Goal: Transaction & Acquisition: Download file/media

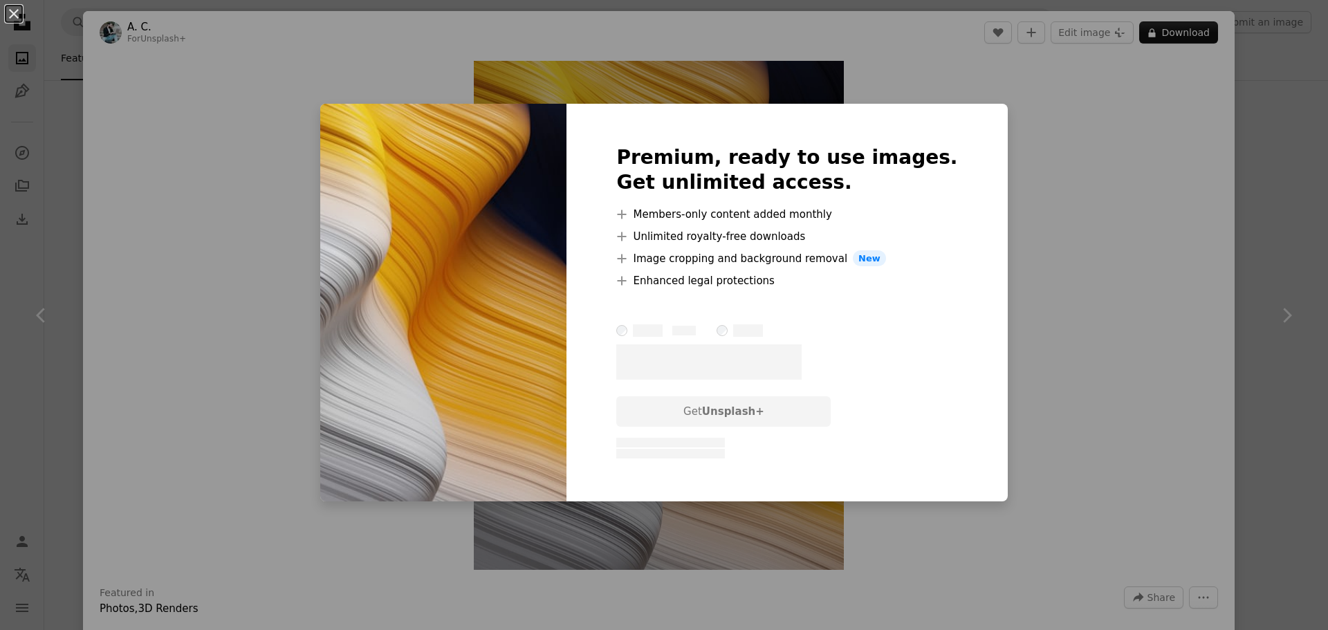
scroll to position [14179, 0]
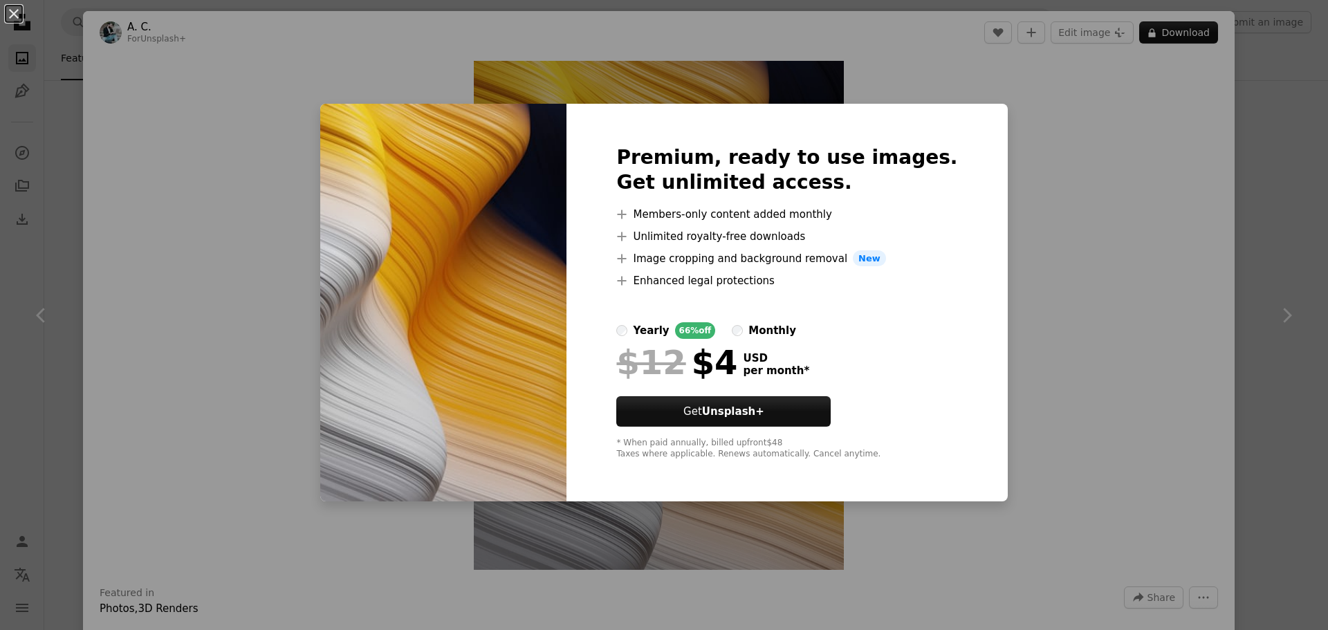
click at [1007, 341] on div "An X shape Premium, ready to use images. Get unlimited access. A plus sign Memb…" at bounding box center [664, 315] width 1328 height 630
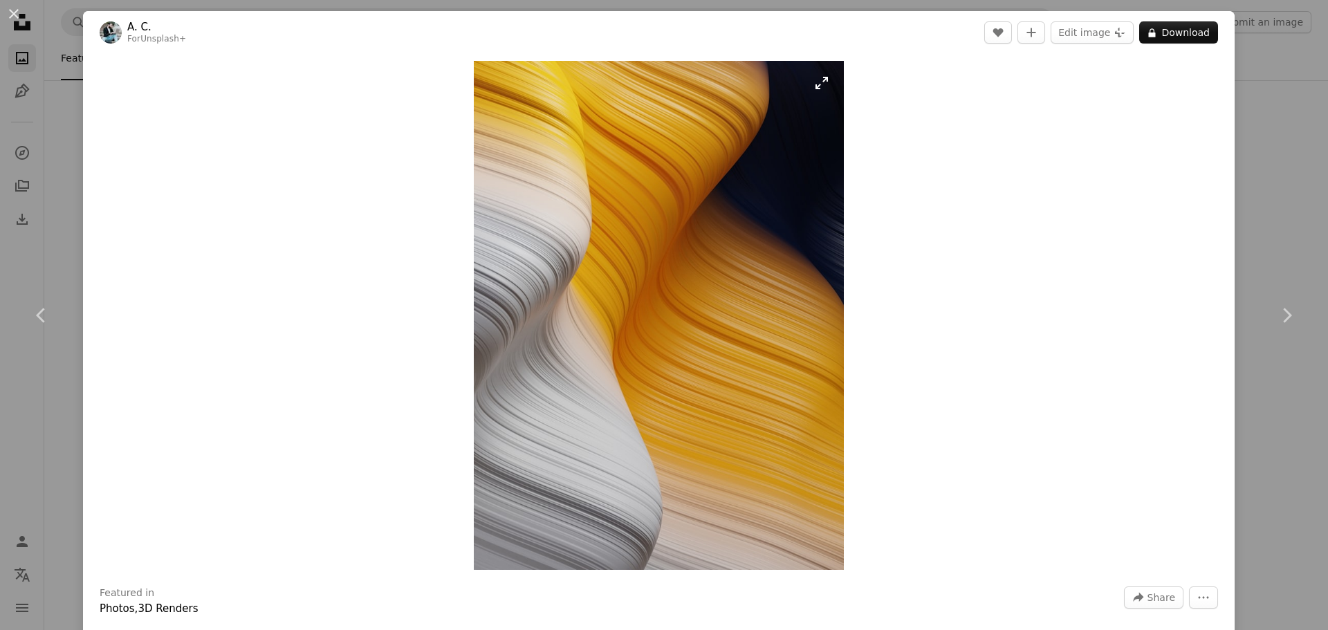
click at [703, 320] on img "Zoom in on this image" at bounding box center [659, 315] width 370 height 509
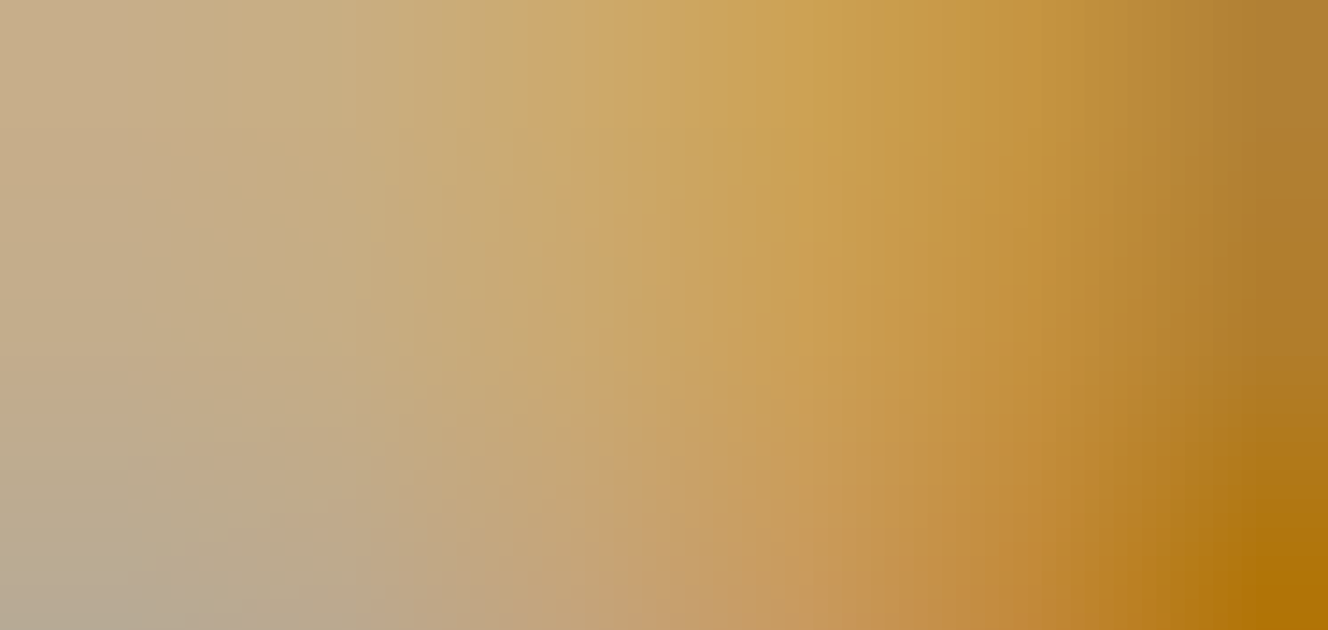
scroll to position [585, 0]
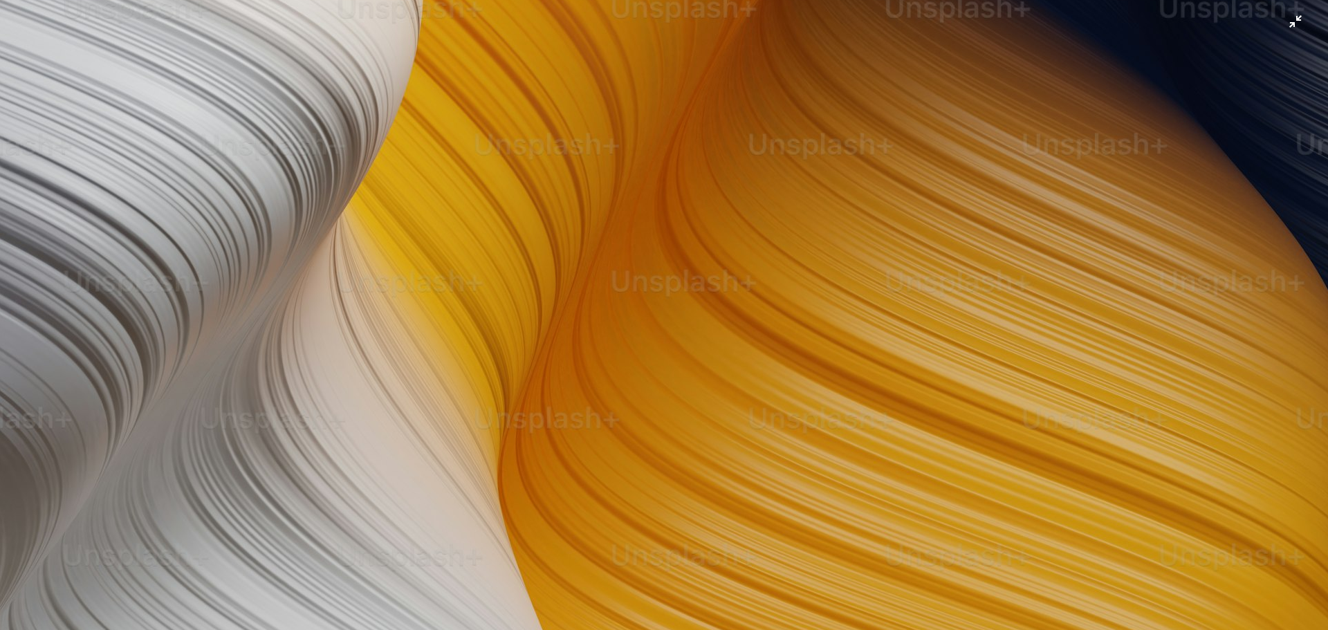
click at [1276, 29] on img "Zoom out on this image" at bounding box center [663, 328] width 1329 height 1828
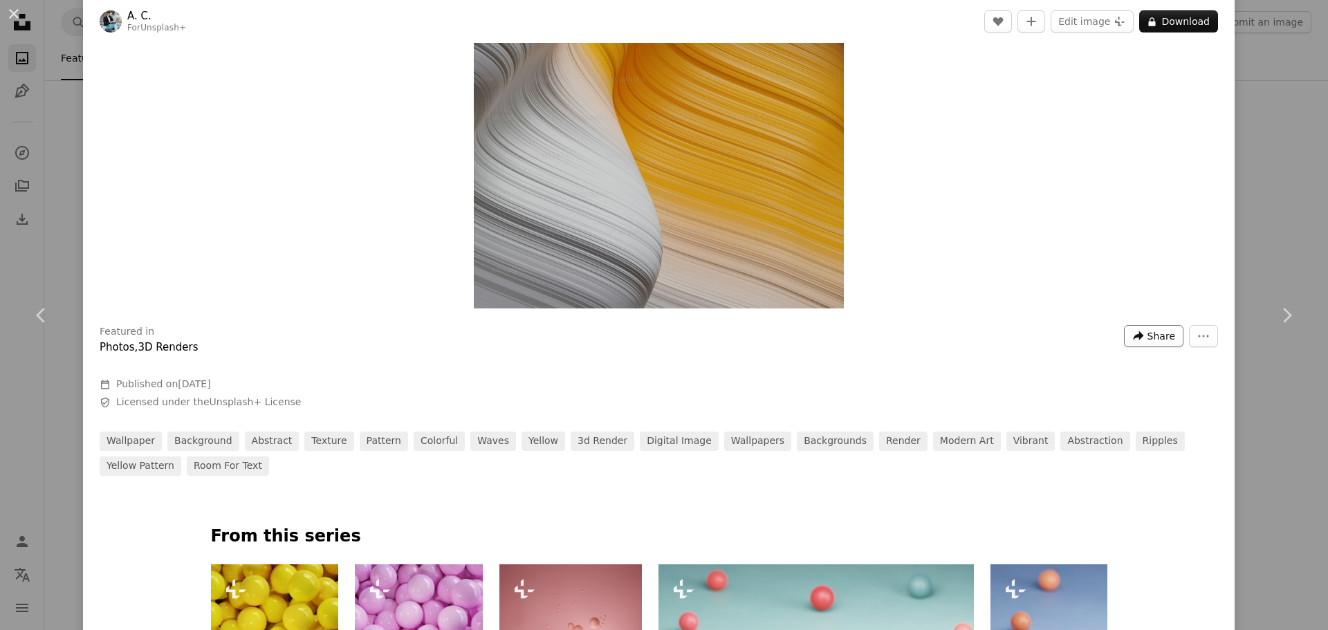
scroll to position [207, 0]
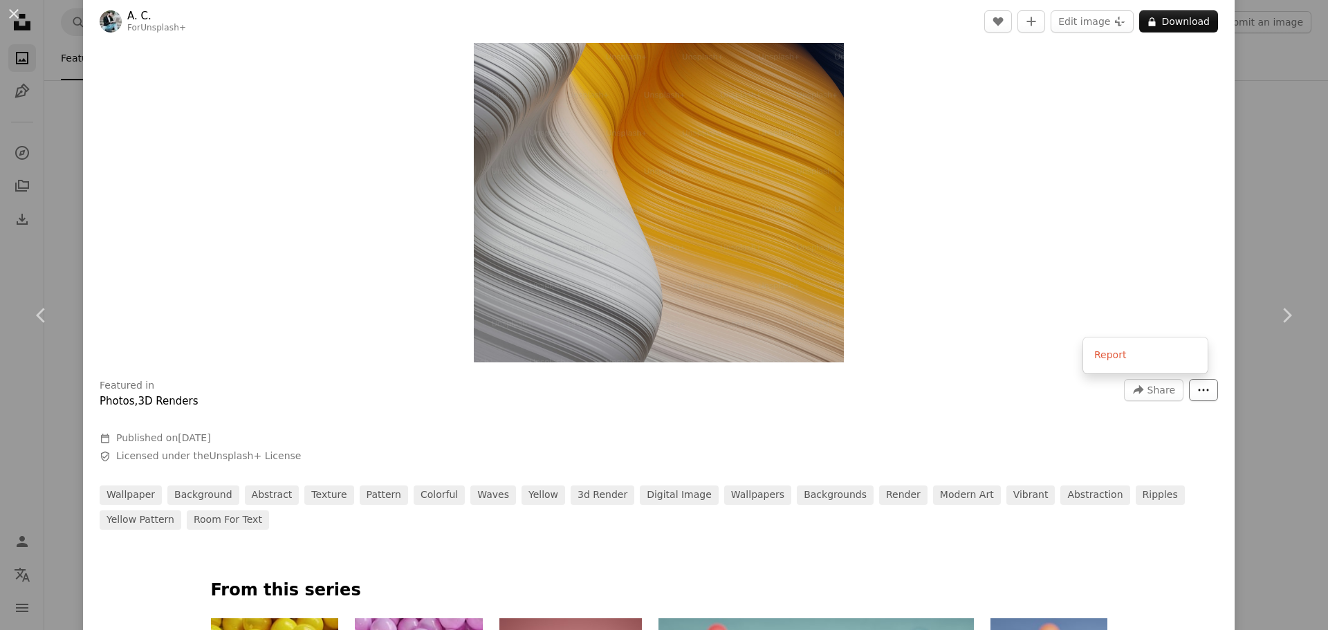
click at [1192, 382] on button "More Actions" at bounding box center [1203, 390] width 29 height 22
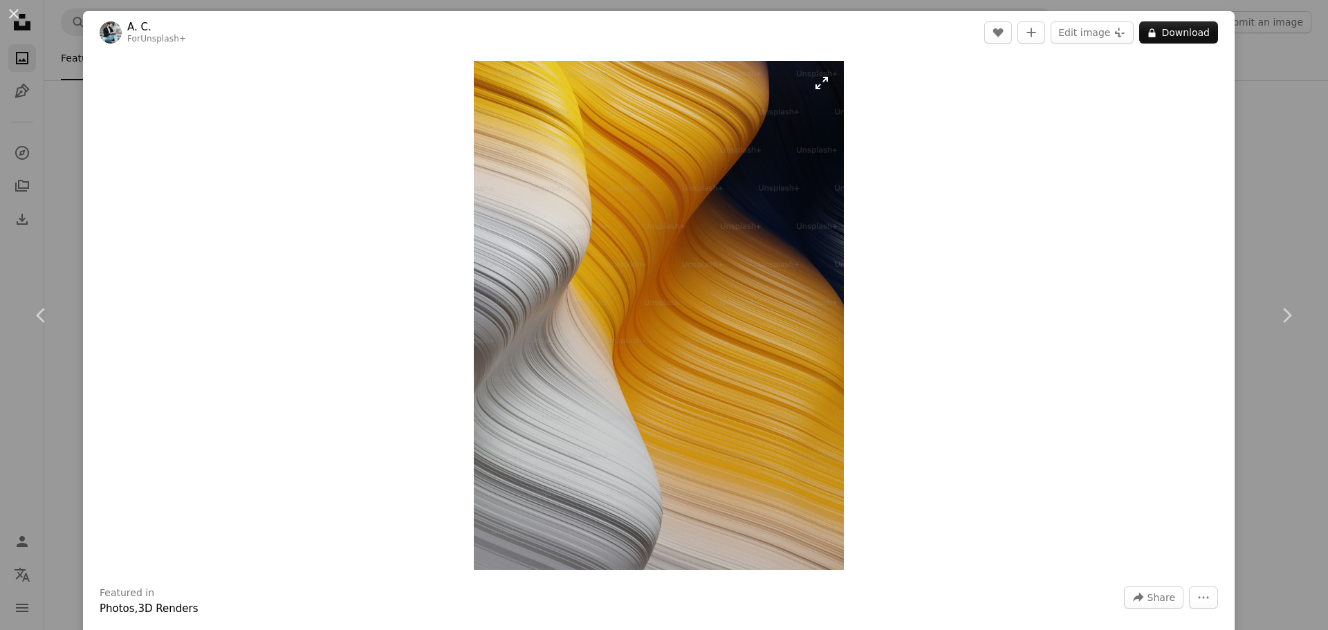
click at [727, 348] on img "Zoom in on this image" at bounding box center [659, 315] width 370 height 509
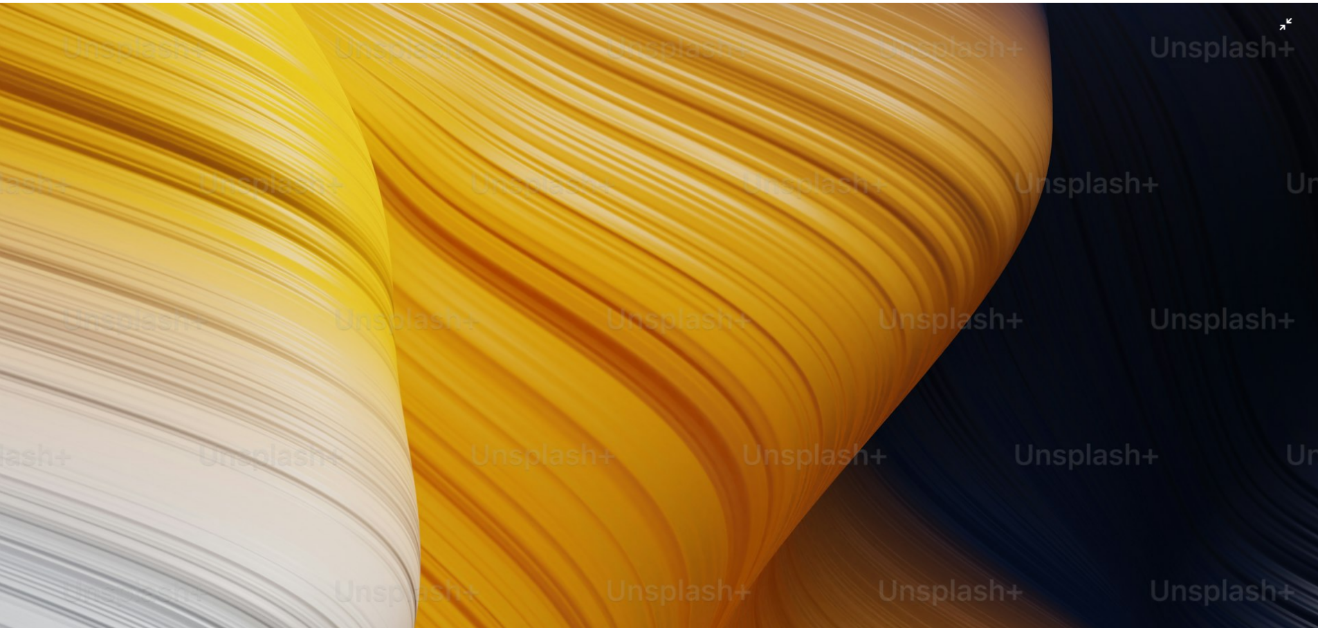
scroll to position [585, 0]
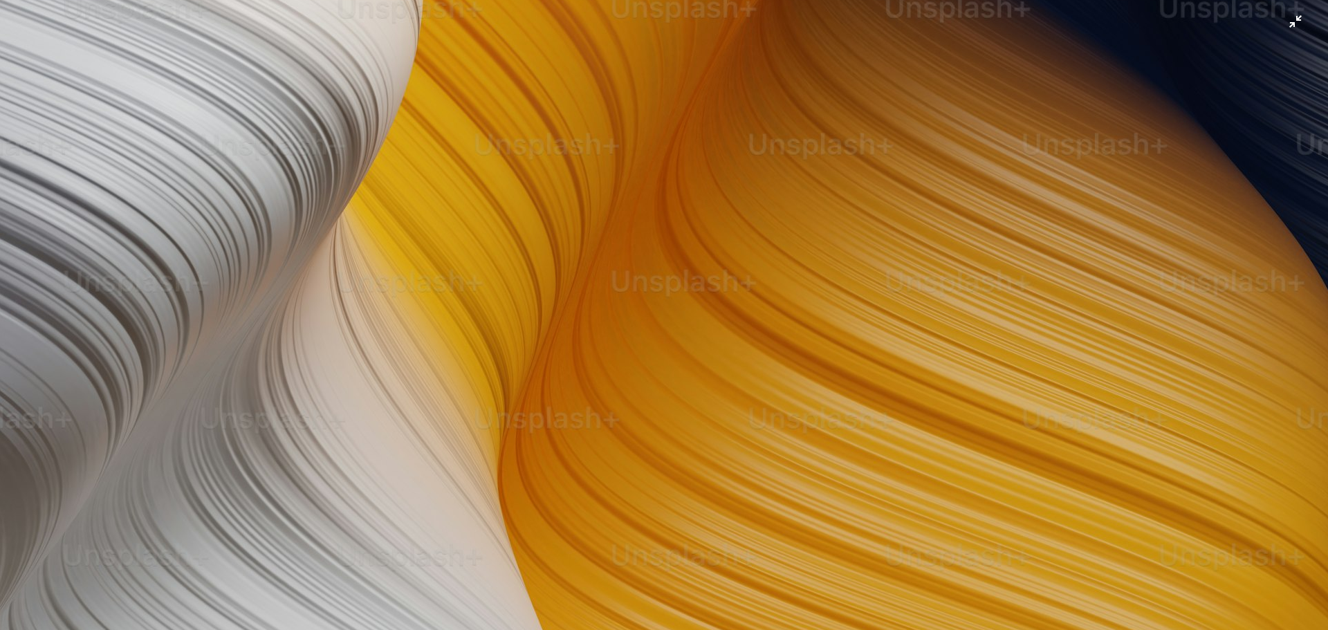
click at [1010, 320] on img "Zoom out on this image" at bounding box center [663, 328] width 1329 height 1828
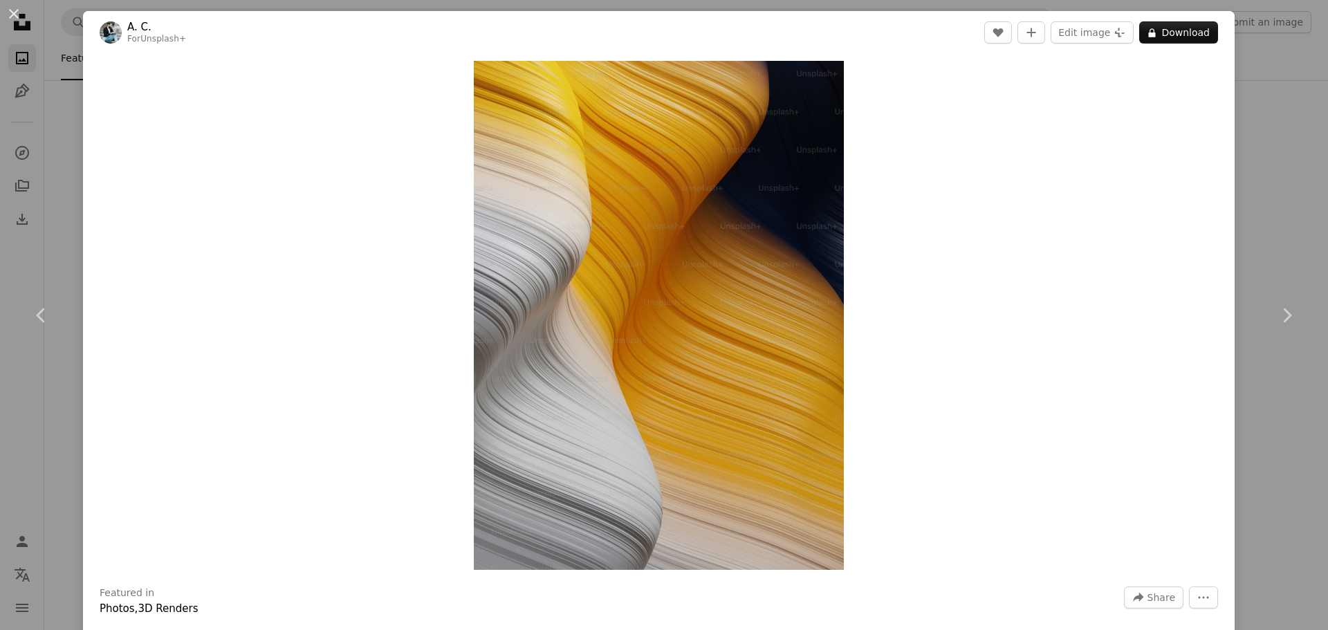
click at [1284, 45] on div "An X shape Chevron left Chevron right A. C. For Unsplash+ A heart A plus sign E…" at bounding box center [664, 315] width 1328 height 630
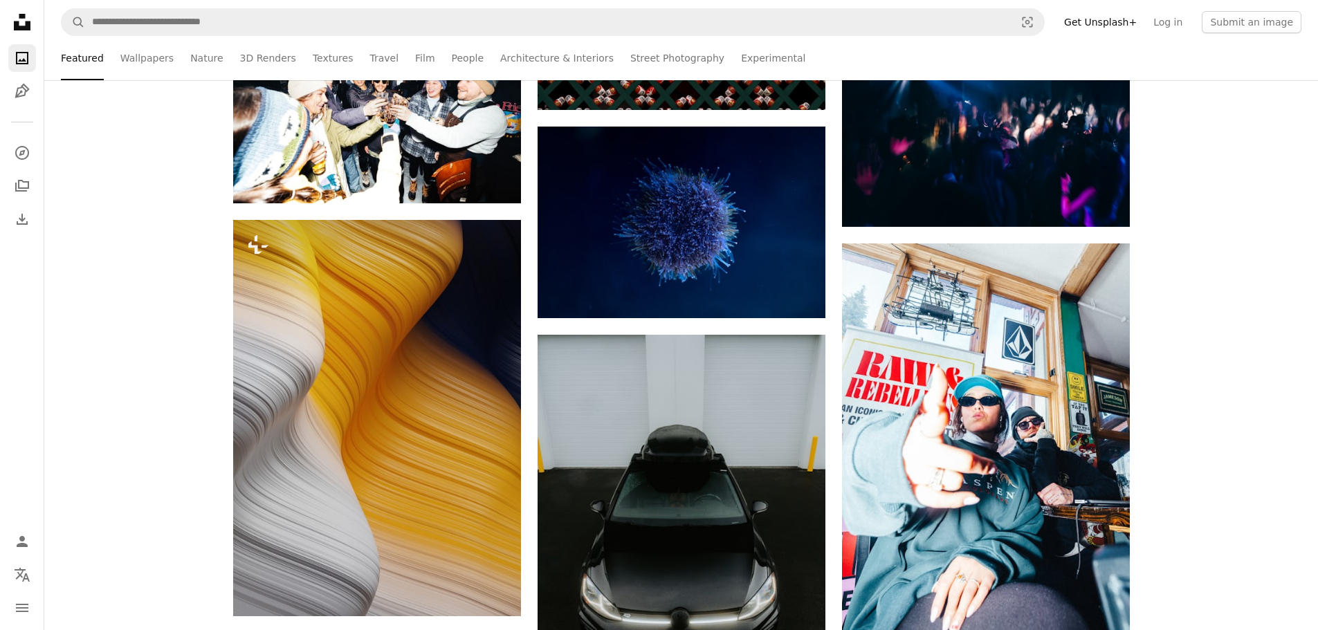
scroll to position [13902, 0]
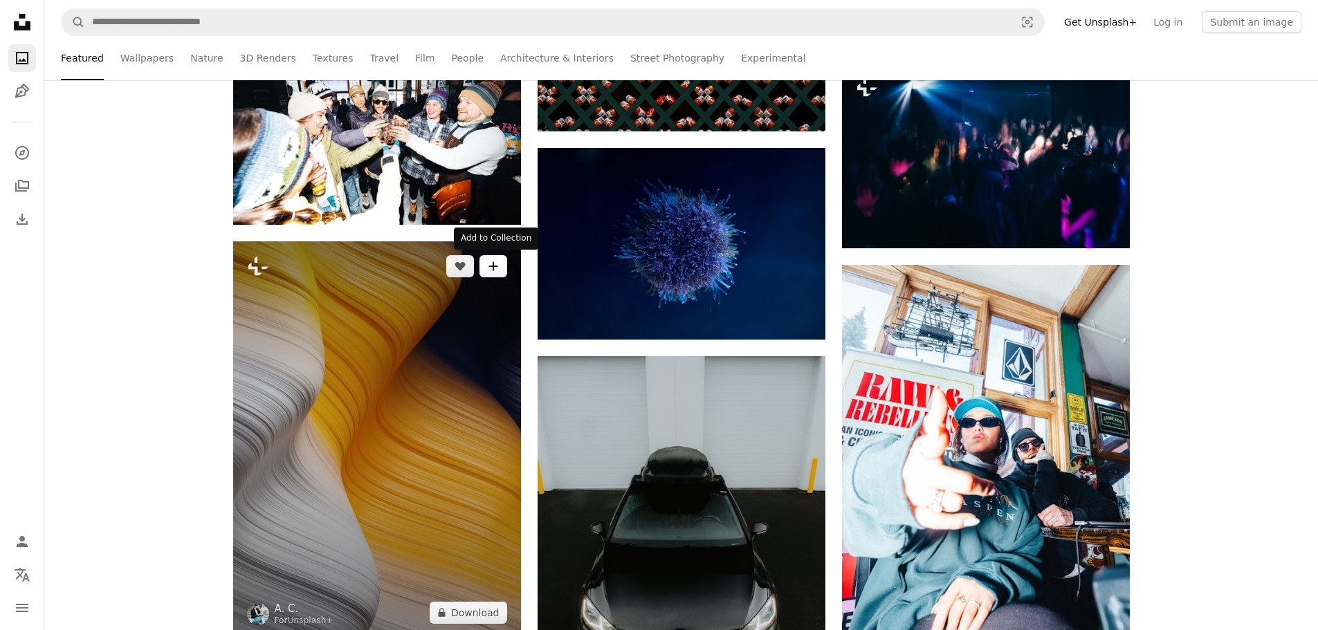
click at [495, 268] on icon "A plus sign" at bounding box center [493, 266] width 11 height 11
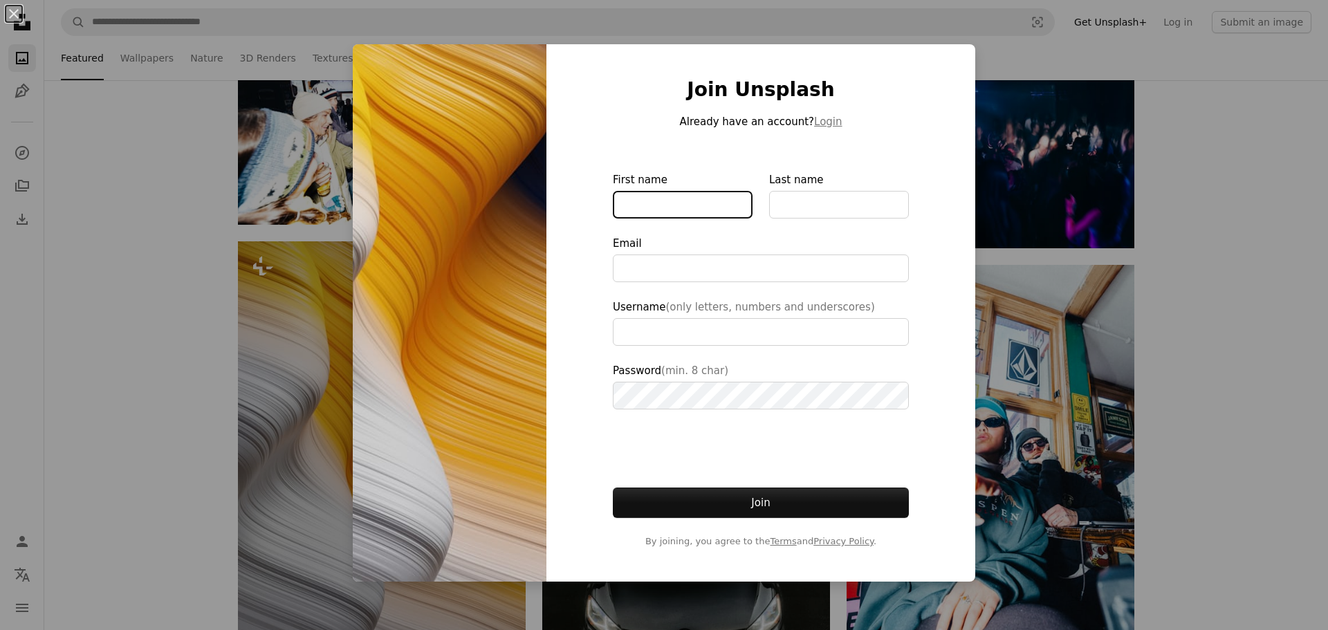
click at [643, 197] on input "First name" at bounding box center [683, 205] width 140 height 28
type input "**********"
click at [1172, 256] on div "An X shape Join Unsplash Already have an account? Login First name Last name Em…" at bounding box center [664, 315] width 1328 height 630
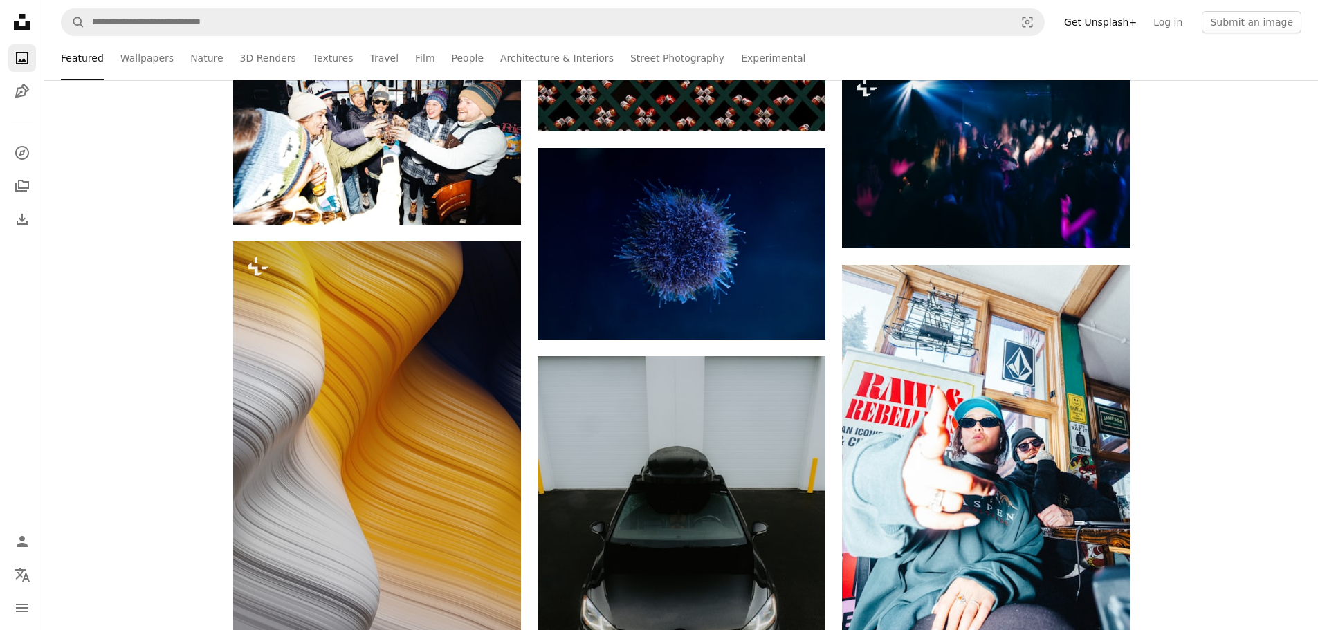
click at [1105, 16] on link "Get Unsplash+" at bounding box center [1099, 22] width 89 height 22
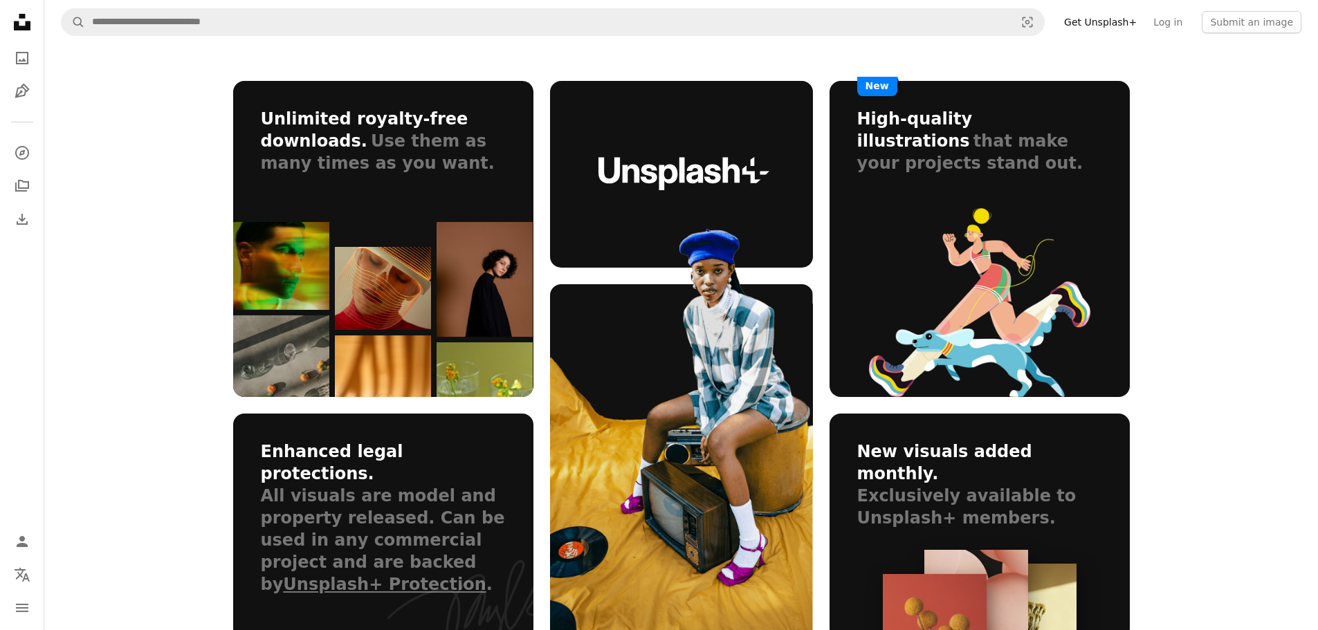
scroll to position [830, 0]
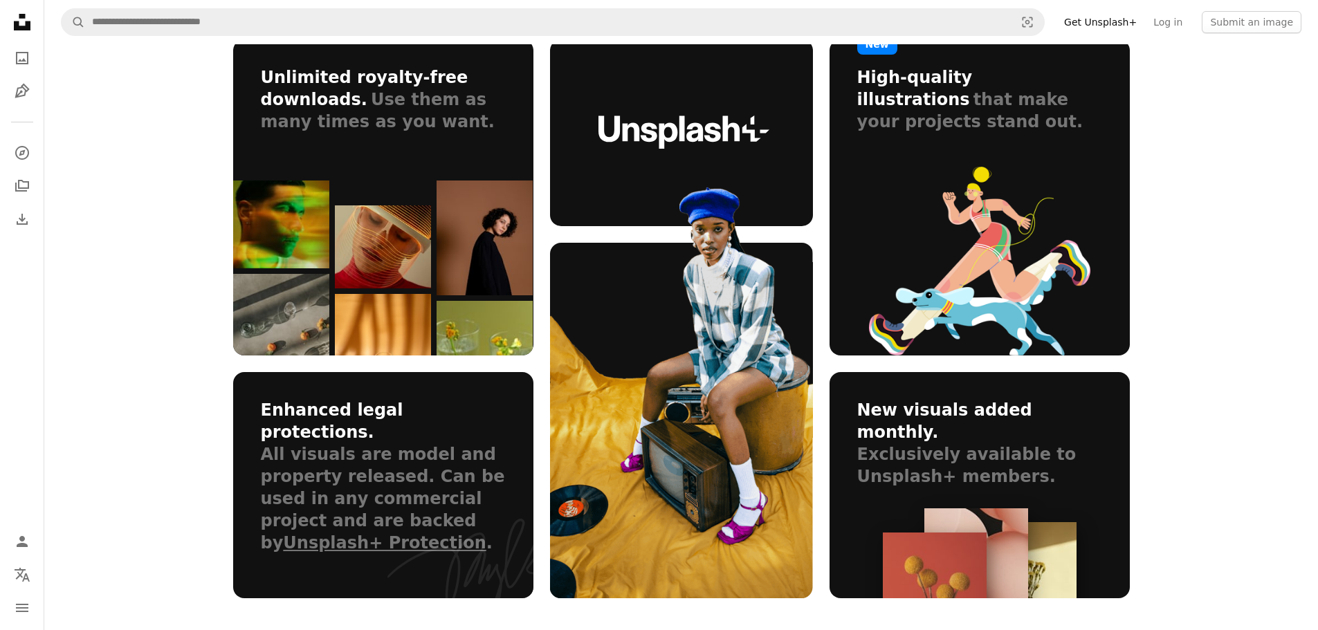
click at [20, 24] on icon "Unsplash logo Unsplash Home" at bounding box center [22, 22] width 28 height 28
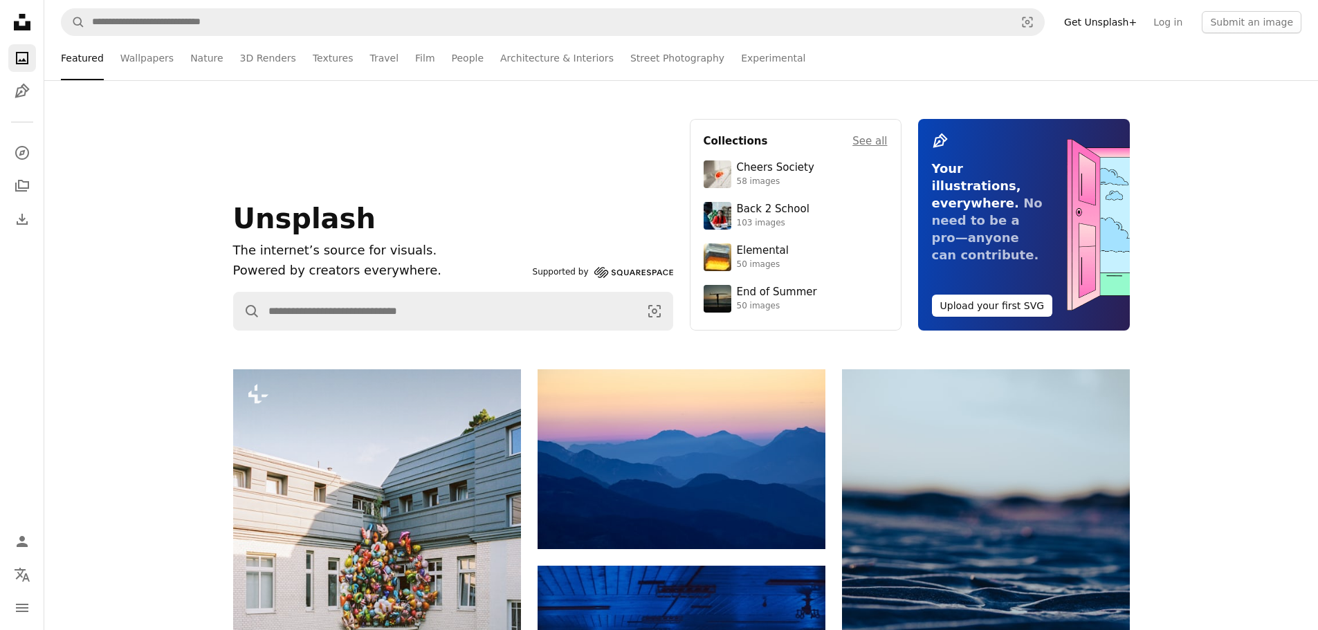
click at [23, 62] on icon "A photo" at bounding box center [22, 58] width 17 height 17
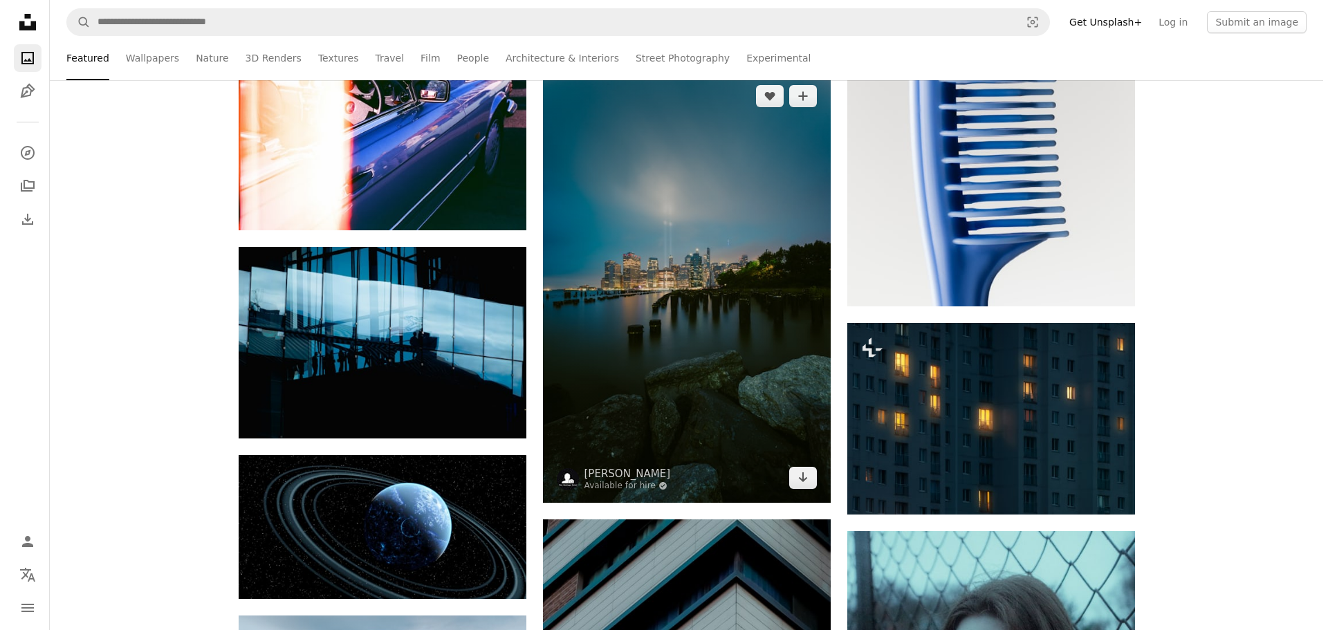
scroll to position [1591, 0]
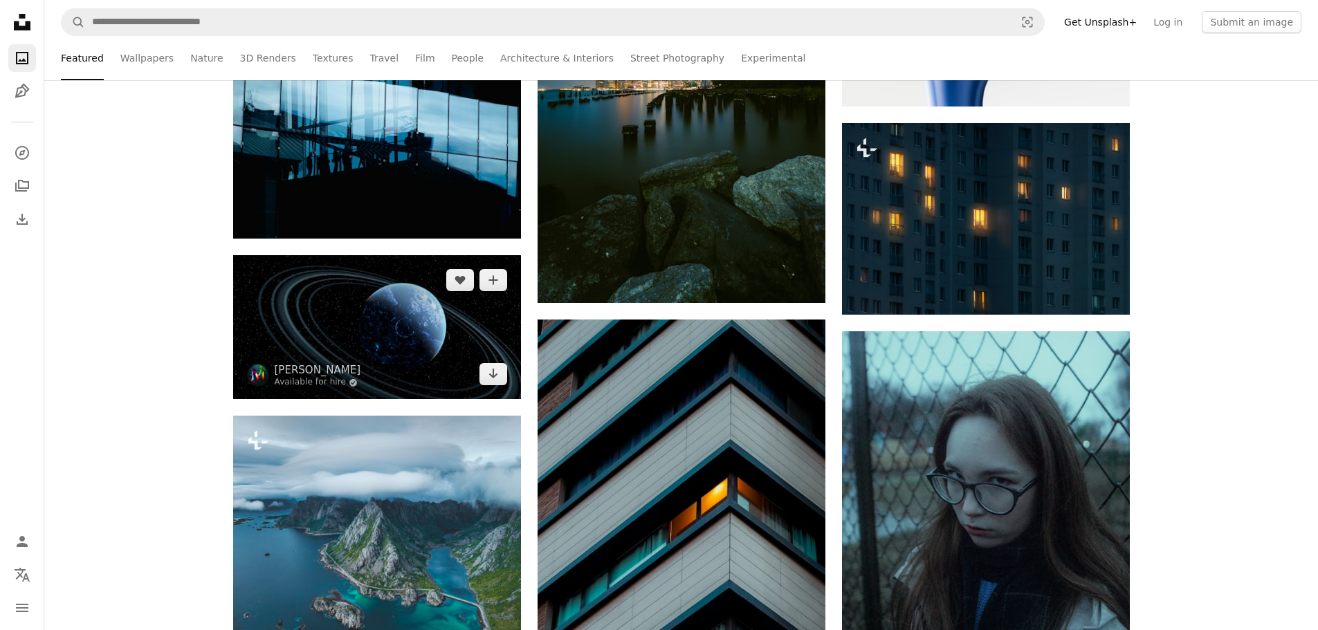
click at [418, 331] on img at bounding box center [377, 327] width 288 height 144
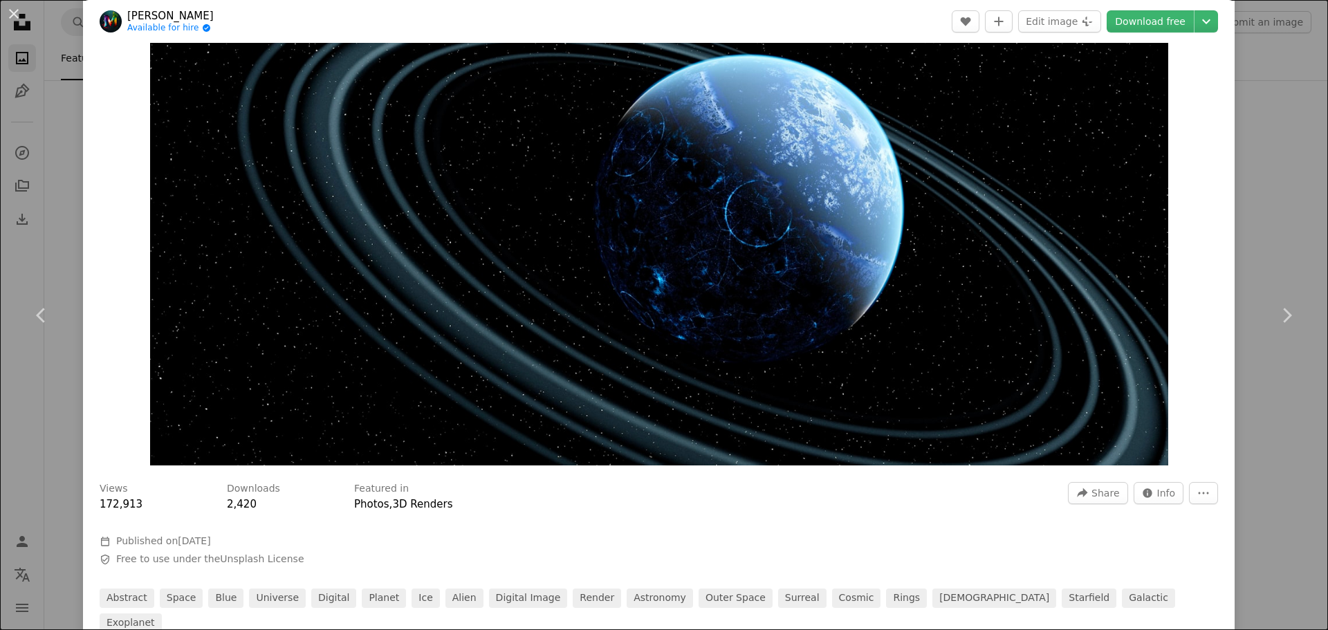
scroll to position [138, 0]
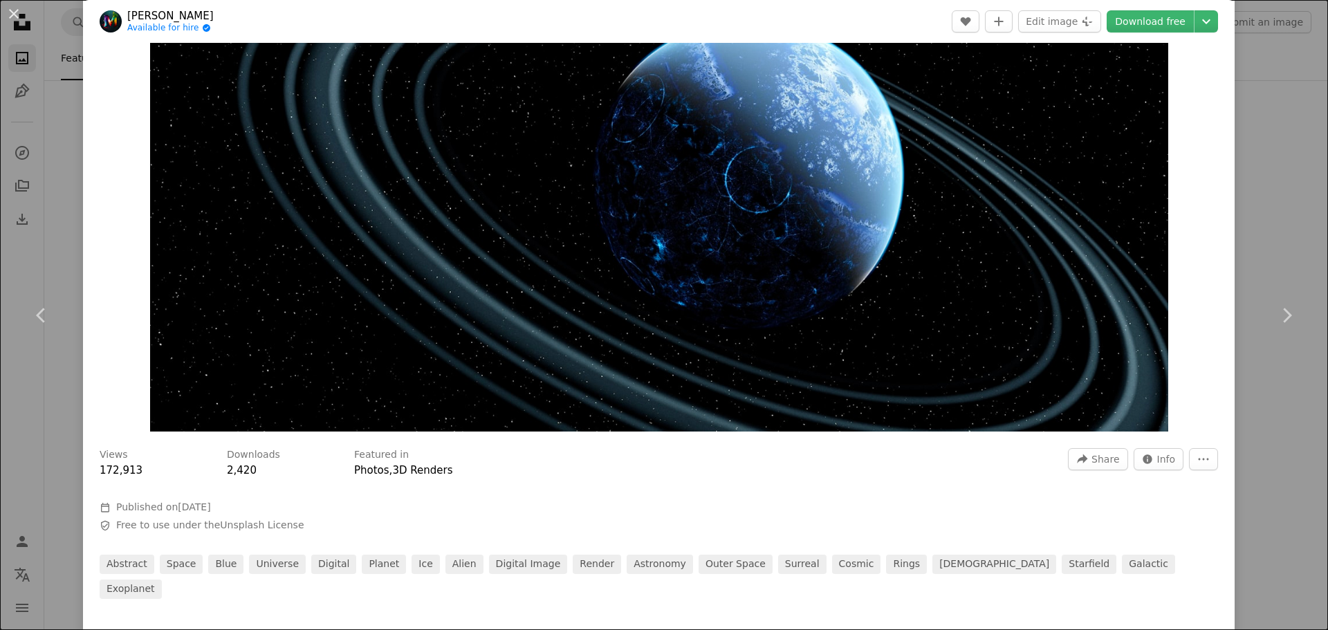
click at [1244, 55] on div "An X shape Chevron left Chevron right [PERSON_NAME] Available for hire A checkm…" at bounding box center [664, 315] width 1328 height 630
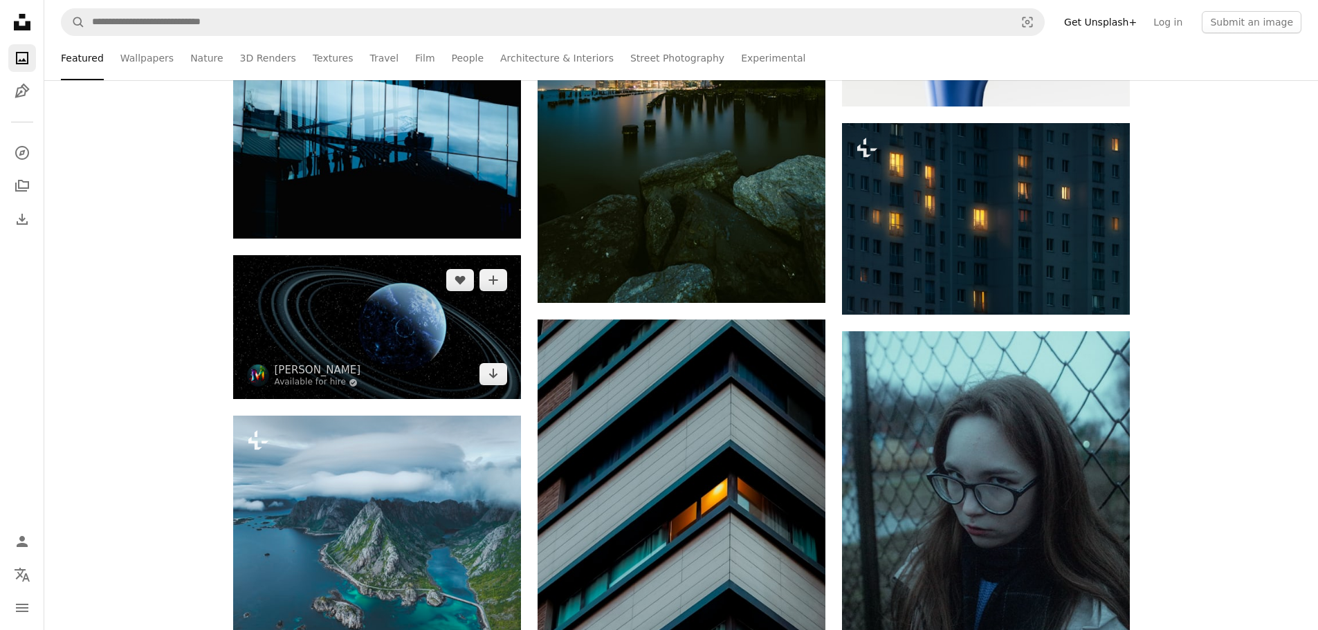
click at [407, 318] on img at bounding box center [377, 327] width 288 height 144
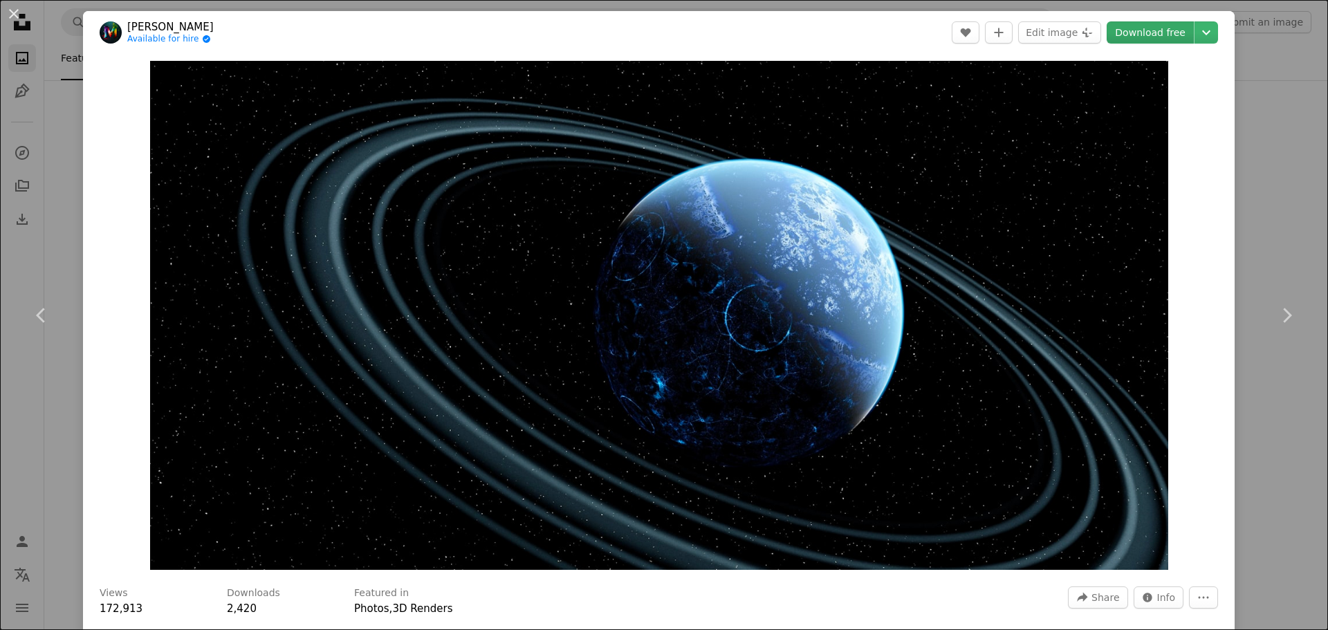
click at [1145, 26] on link "Download free" at bounding box center [1150, 32] width 87 height 22
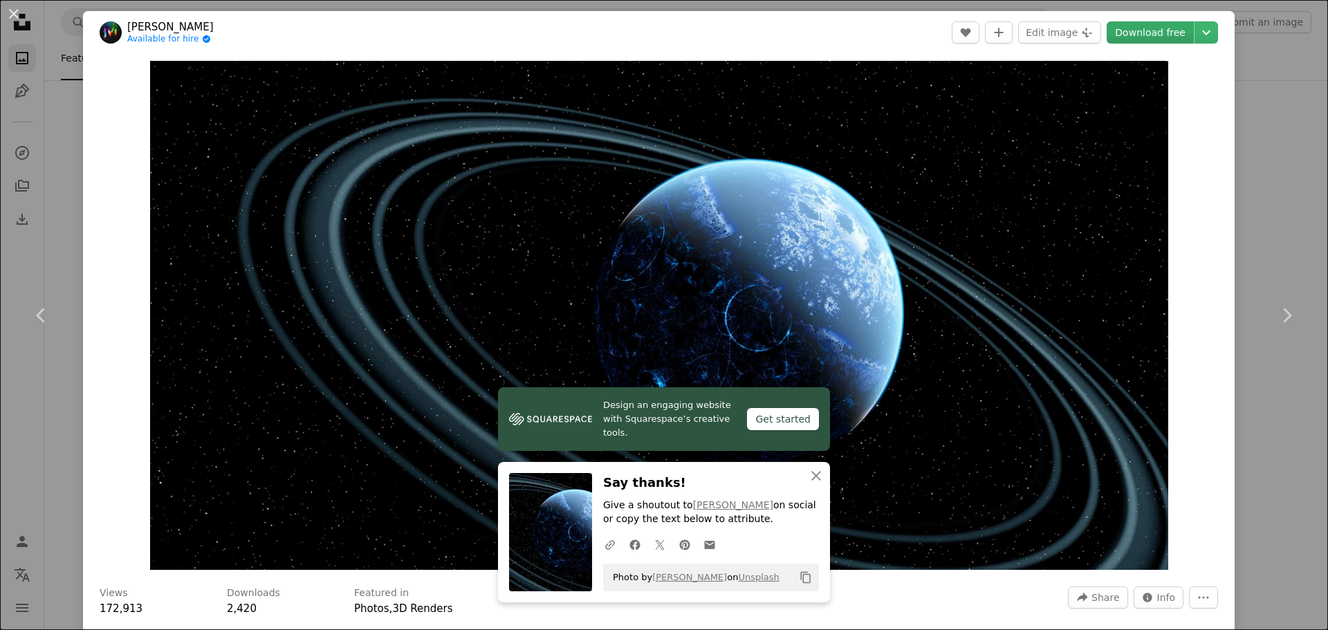
drag, startPoint x: 625, startPoint y: 163, endPoint x: 1156, endPoint y: 30, distance: 547.7
click at [1156, 30] on link "Download free" at bounding box center [1150, 32] width 87 height 22
